Goal: Check status: Check status

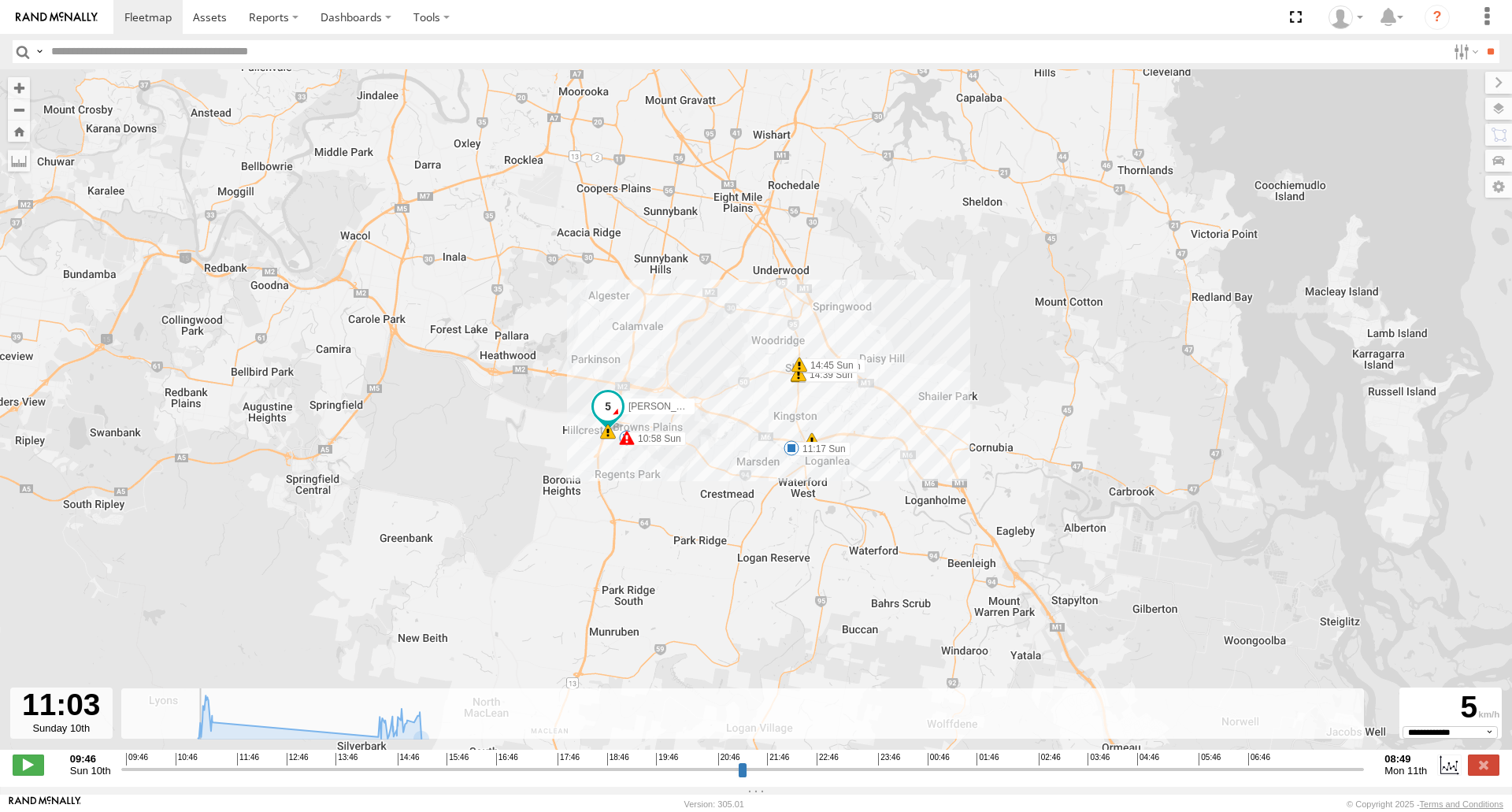
select select "**********"
click at [1490, 773] on label at bounding box center [1483, 765] width 31 height 20
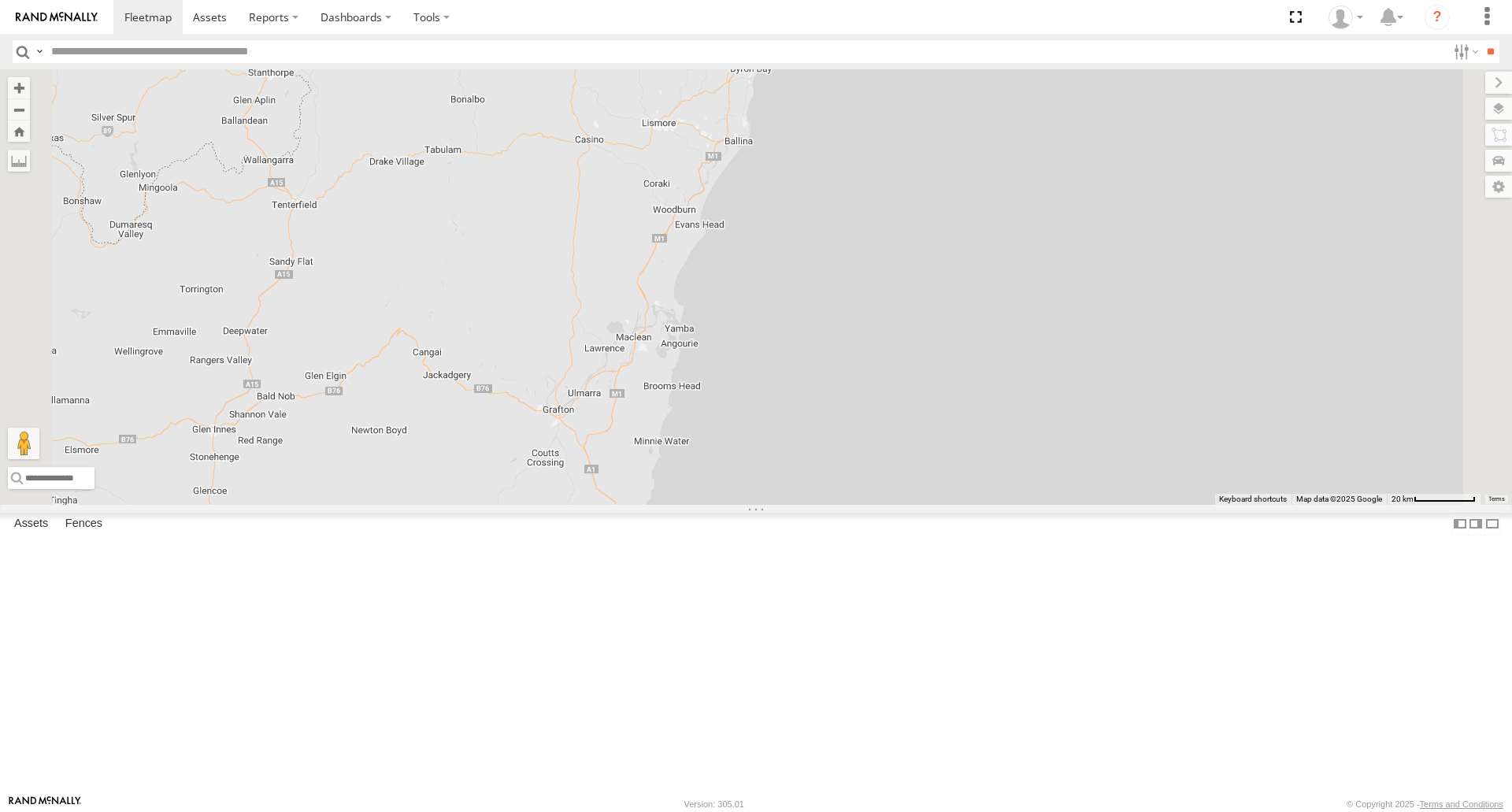
drag, startPoint x: 935, startPoint y: 542, endPoint x: 822, endPoint y: 94, distance: 462.0
click at [822, 94] on div "[PERSON_NAME] B - Corolla [PERSON_NAME] - 348FB3 [PERSON_NAME] 366JK9 - Corolla…" at bounding box center [756, 286] width 1512 height 435
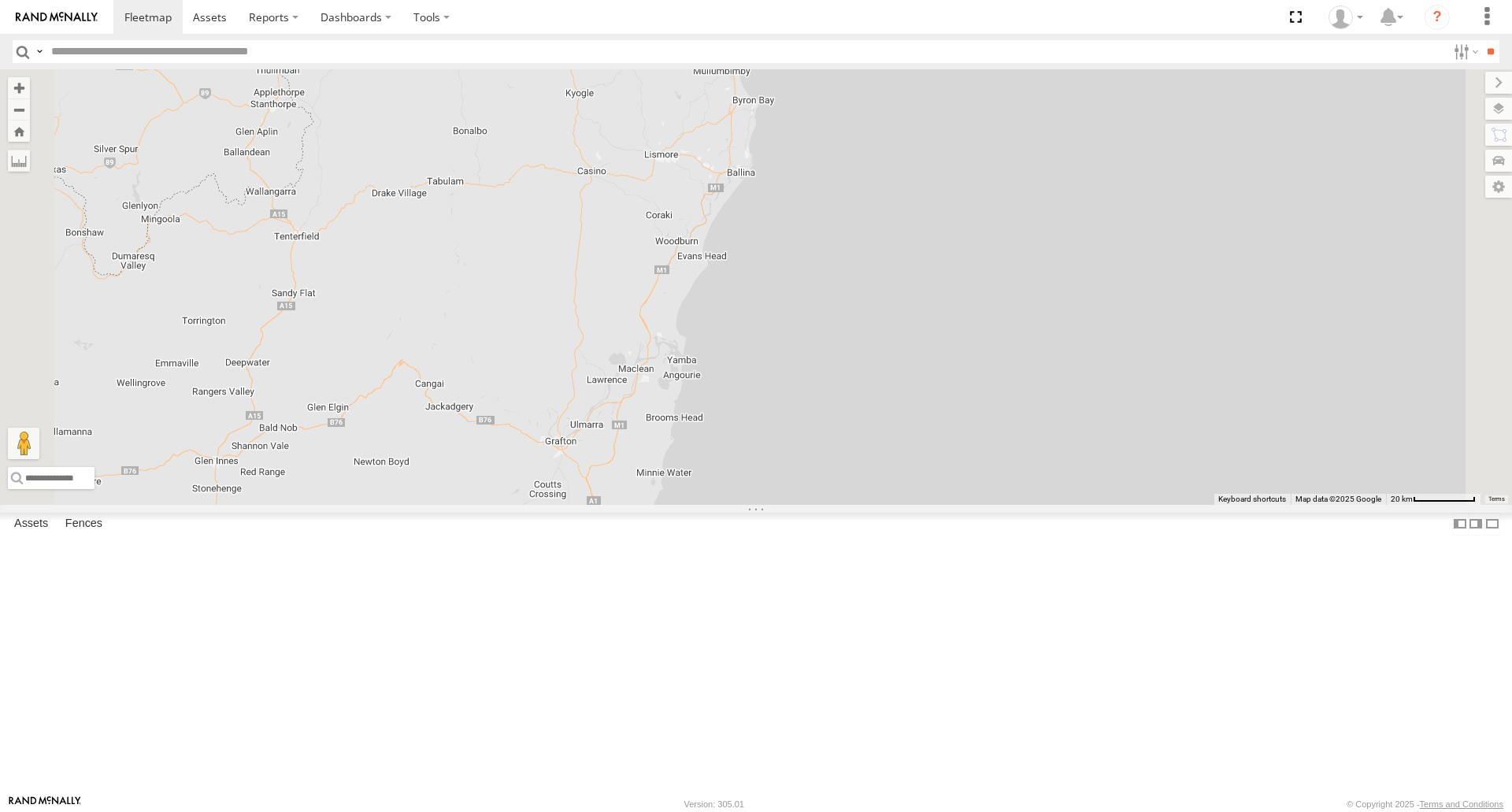
drag, startPoint x: 854, startPoint y: 273, endPoint x: 842, endPoint y: 45, distance: 228.3
click at [844, 66] on body at bounding box center [756, 406] width 1512 height 812
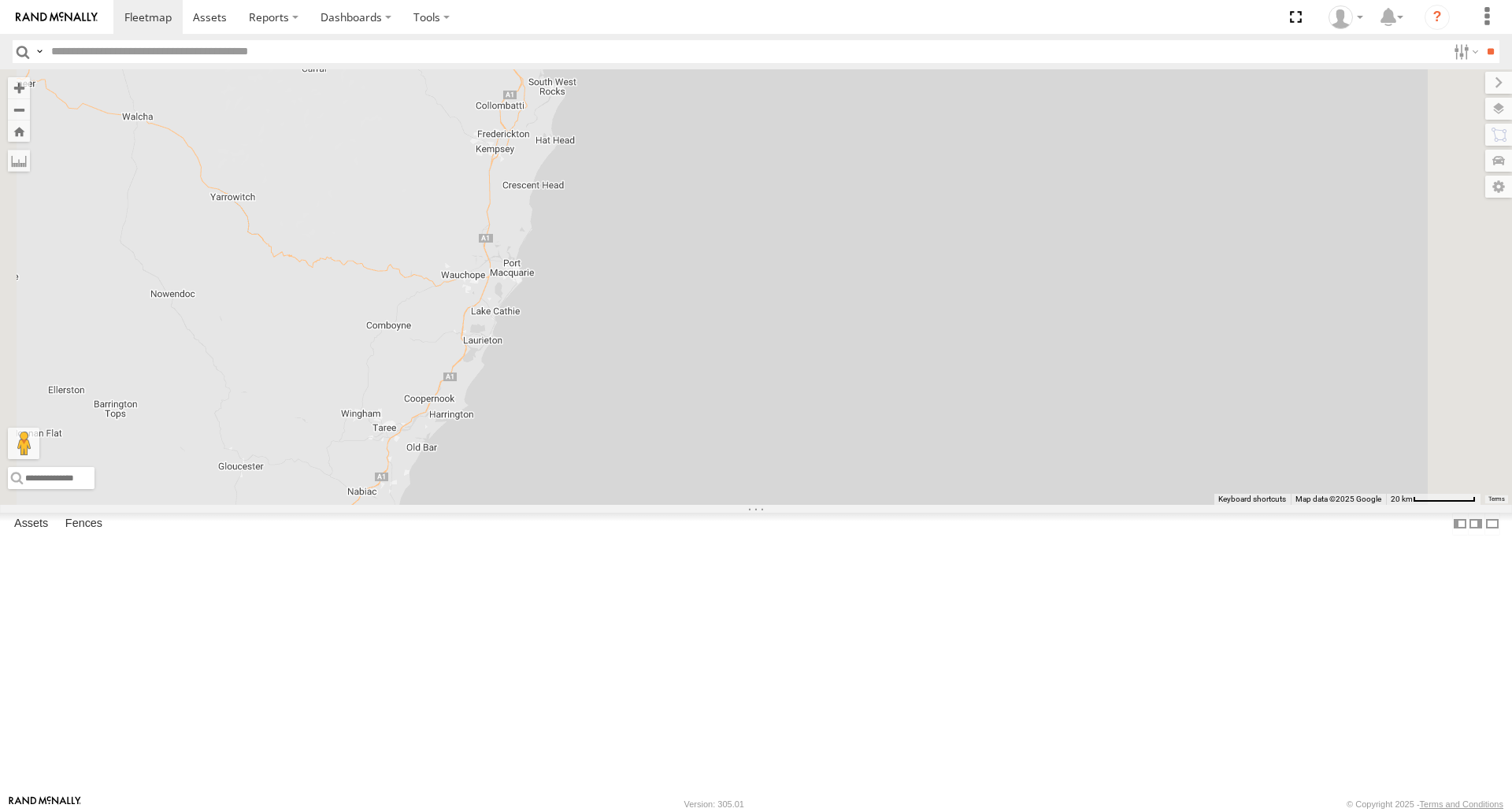
drag, startPoint x: 870, startPoint y: 537, endPoint x: 910, endPoint y: 523, distance: 42.4
click at [911, 504] on div "[PERSON_NAME] B - Corolla [PERSON_NAME] - 348FB3 [PERSON_NAME] 366JK9 - Corolla…" at bounding box center [756, 286] width 1512 height 435
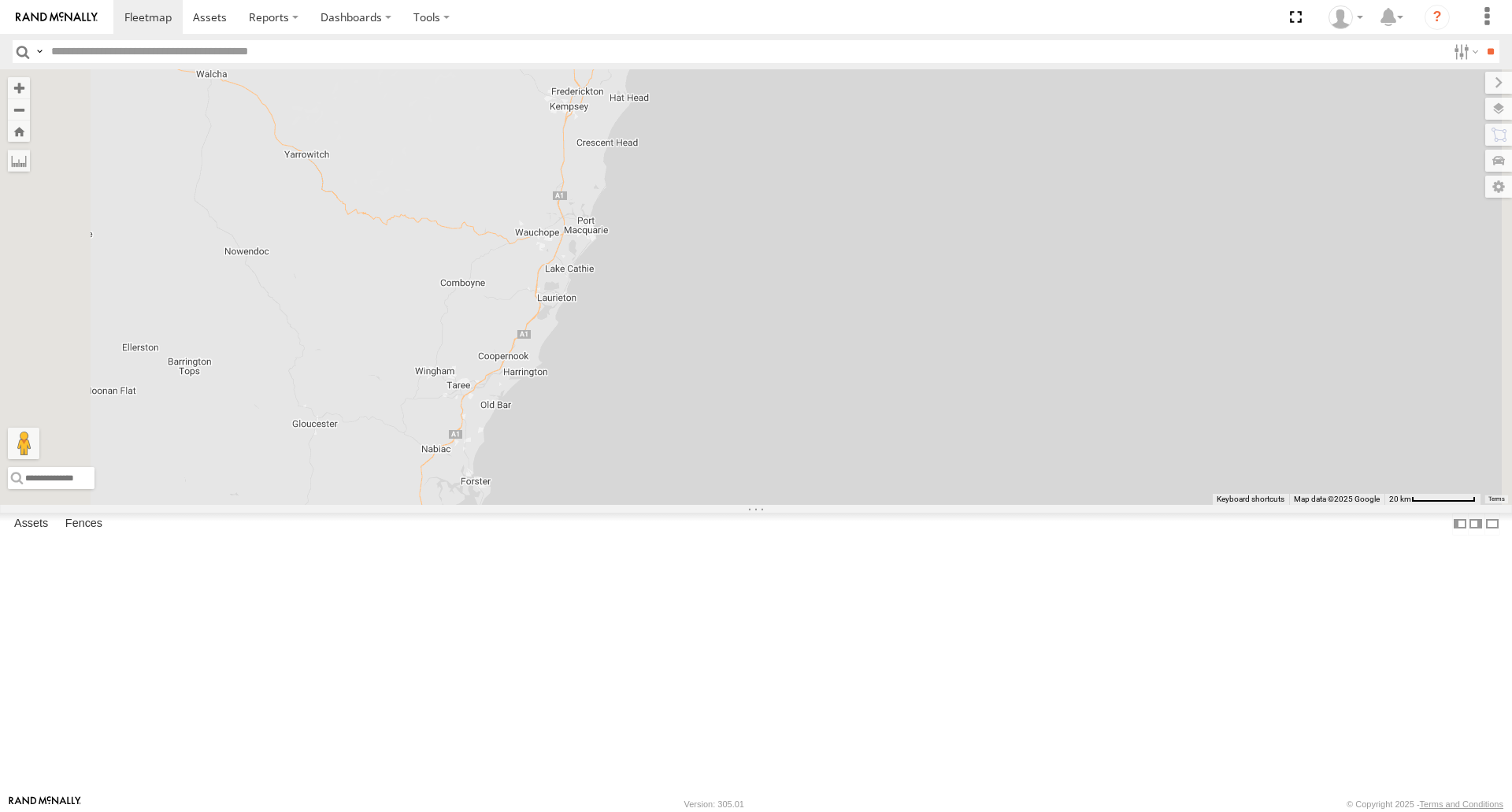
drag, startPoint x: 830, startPoint y: 457, endPoint x: 804, endPoint y: 430, distance: 37.5
click at [919, 272] on div "[PERSON_NAME] B - Corolla [PERSON_NAME] - 348FB3 [PERSON_NAME] 366JK9 - Corolla…" at bounding box center [756, 286] width 1512 height 435
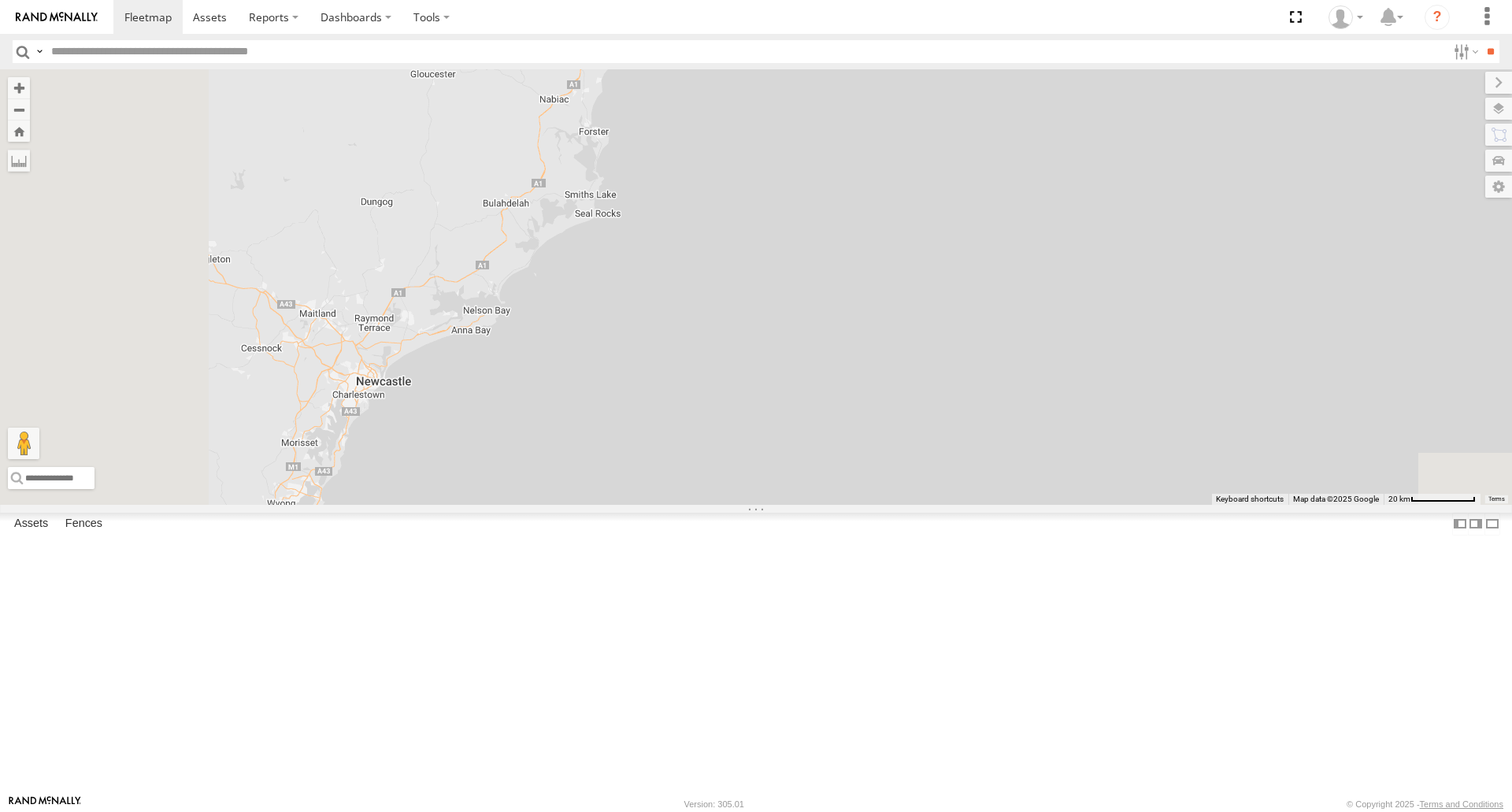
drag, startPoint x: 604, startPoint y: 593, endPoint x: 650, endPoint y: 497, distance: 106.5
click at [619, 504] on div "[PERSON_NAME] B - Corolla [PERSON_NAME] - 348FB3 [PERSON_NAME] 366JK9 - Corolla…" at bounding box center [756, 286] width 1512 height 435
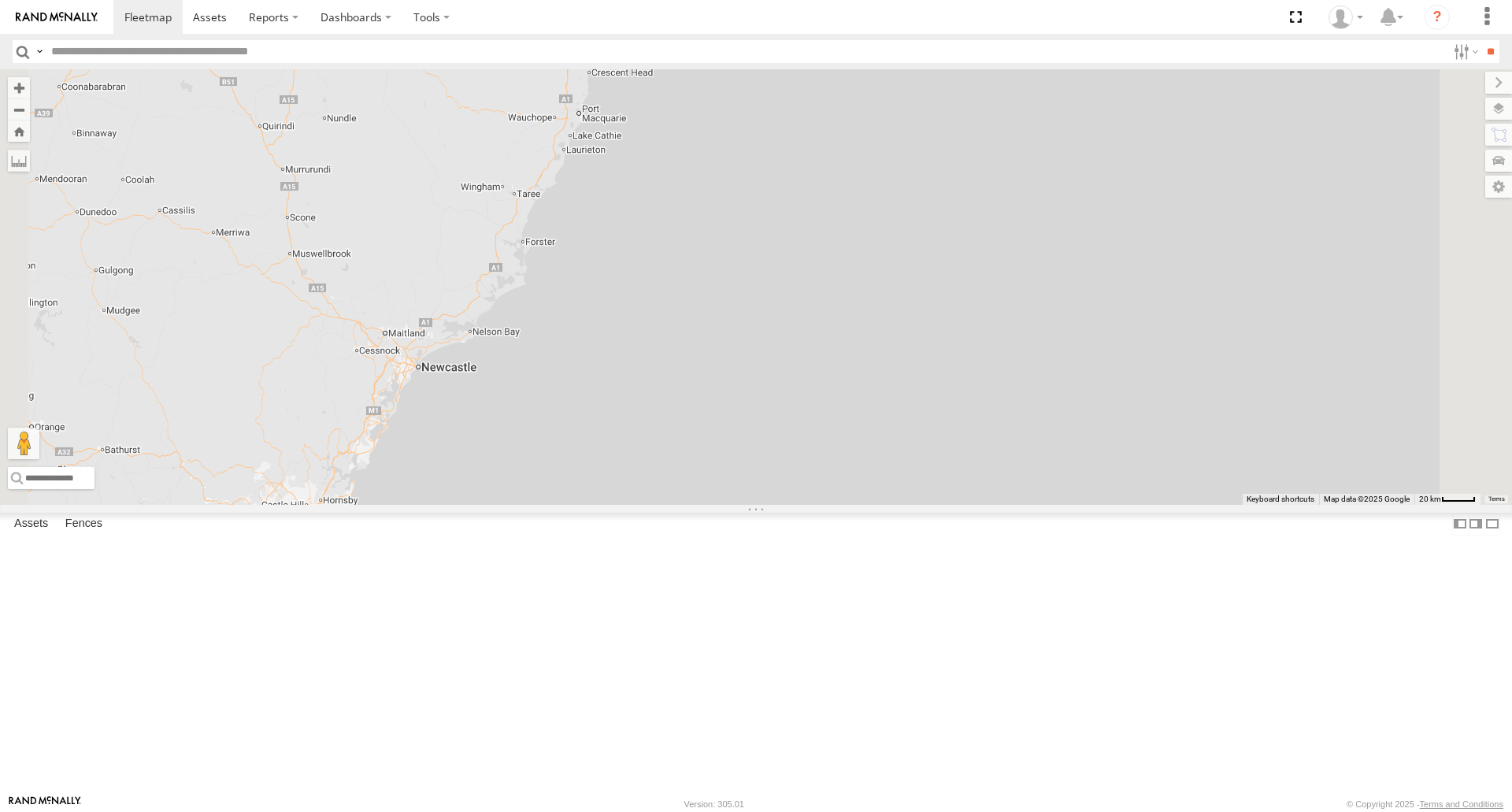
drag, startPoint x: 714, startPoint y: 409, endPoint x: 729, endPoint y: 382, distance: 30.9
click at [729, 382] on div "[PERSON_NAME] B - Corolla [PERSON_NAME] - 348FB3 [PERSON_NAME] 366JK9 - Corolla…" at bounding box center [756, 286] width 1512 height 435
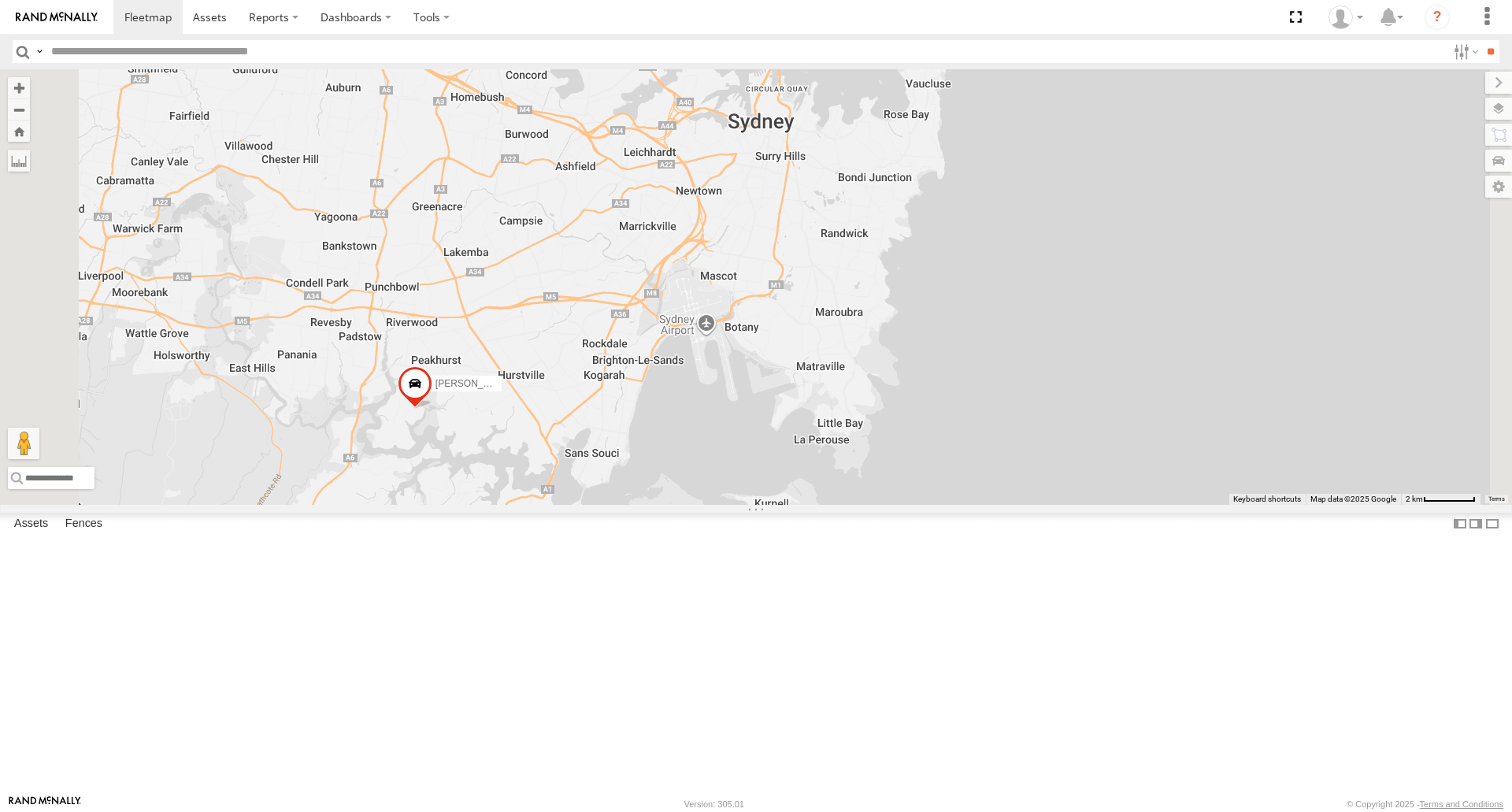
click at [432, 409] on span at bounding box center [415, 387] width 34 height 43
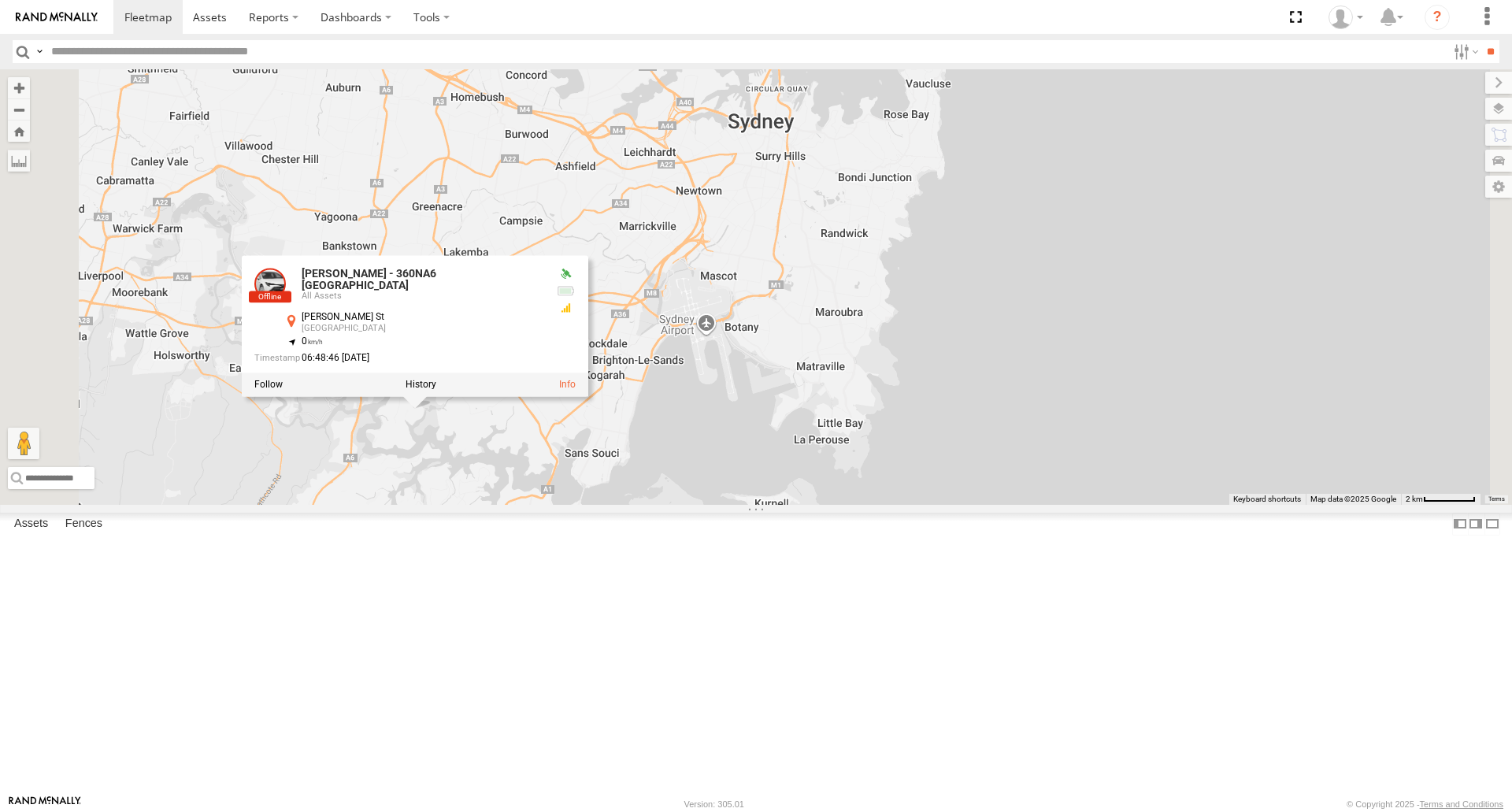
click at [823, 488] on div "[PERSON_NAME] B - Corolla [PERSON_NAME] - 348FB3 [PERSON_NAME] 366JK9 - Corolla…" at bounding box center [756, 286] width 1512 height 435
